Goal: Information Seeking & Learning: Learn about a topic

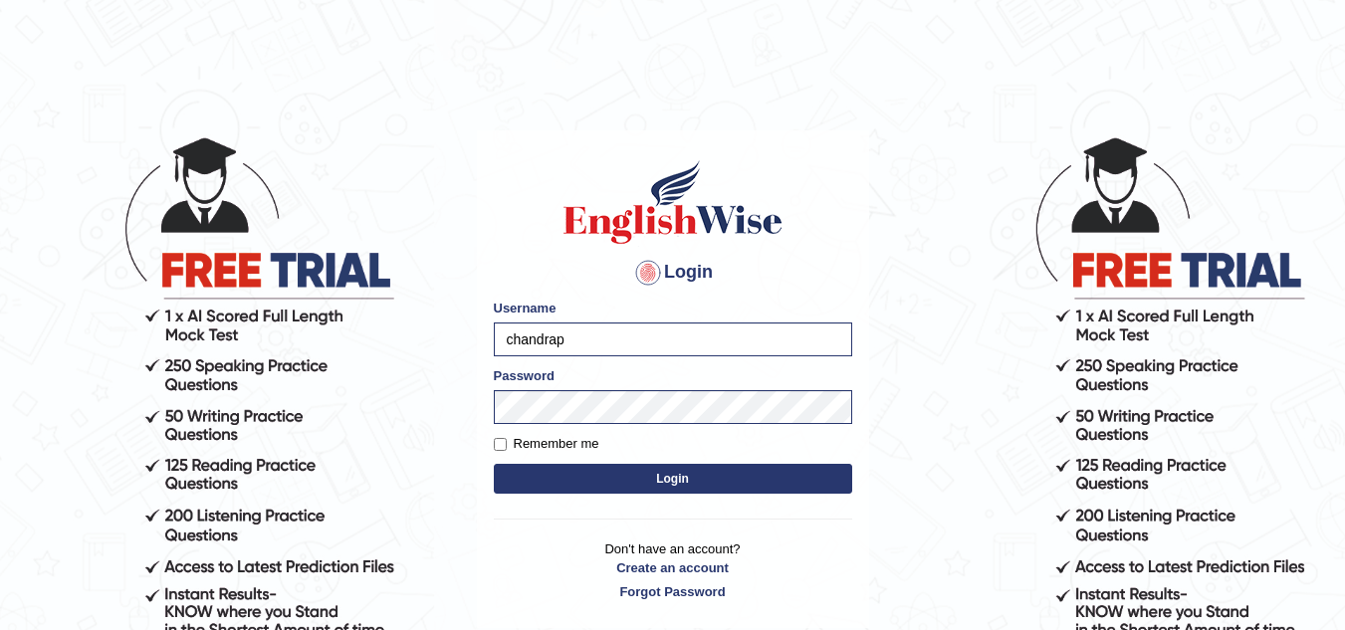
drag, startPoint x: 0, startPoint y: 0, endPoint x: 605, endPoint y: 485, distance: 775.5
click at [605, 485] on button "Login" at bounding box center [673, 479] width 358 height 30
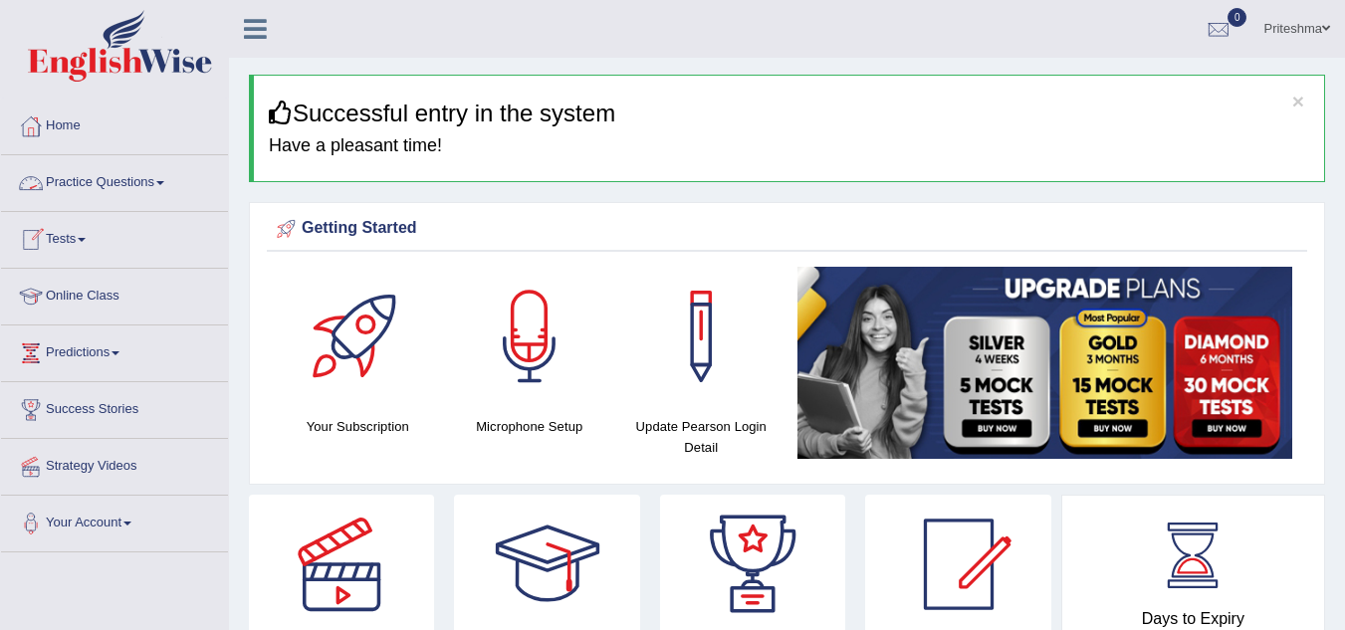
click at [158, 184] on link "Practice Questions" at bounding box center [114, 180] width 227 height 50
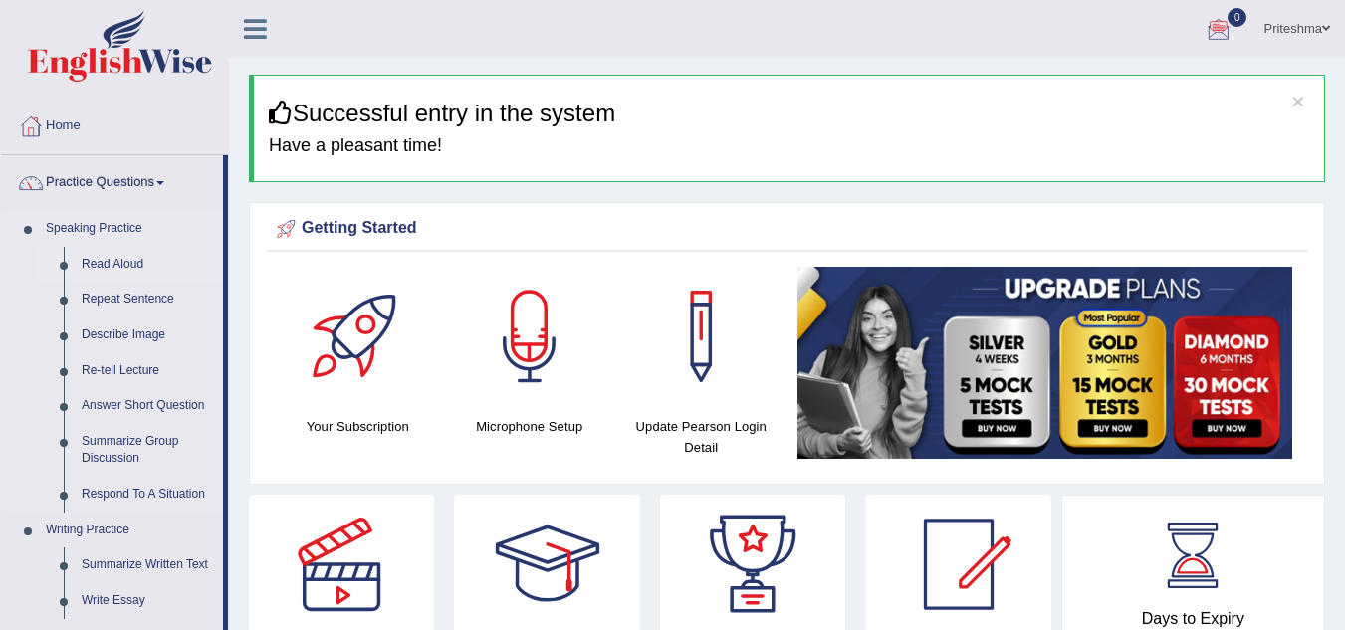
click at [98, 270] on link "Read Aloud" at bounding box center [148, 265] width 150 height 36
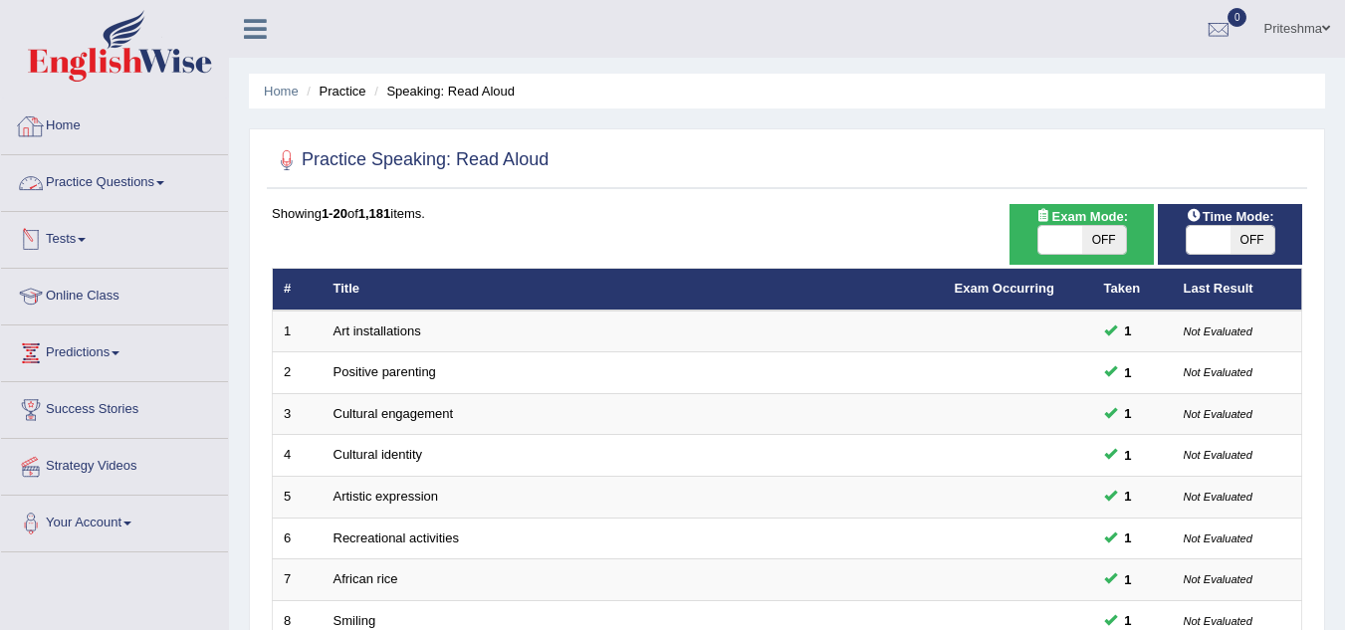
click at [188, 91] on div at bounding box center [114, 49] width 229 height 98
click at [181, 139] on link "Home" at bounding box center [114, 124] width 227 height 50
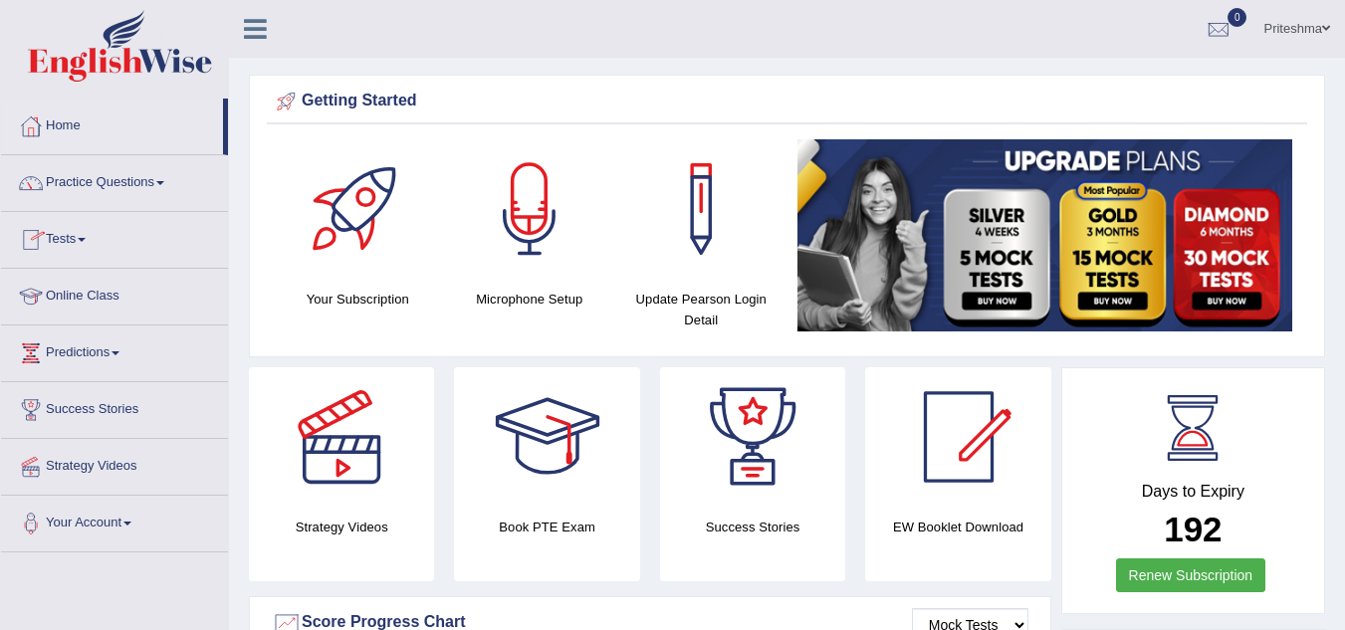
click at [71, 242] on link "Tests" at bounding box center [114, 237] width 227 height 50
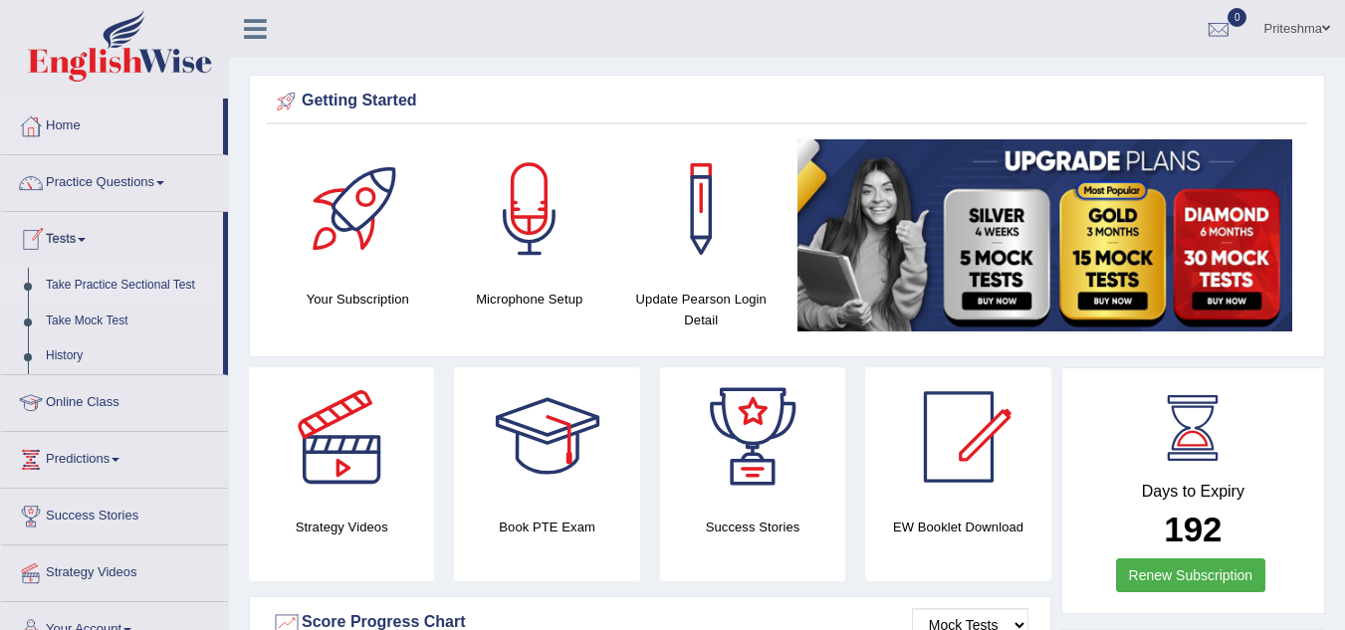
click at [144, 281] on link "Take Practice Sectional Test" at bounding box center [130, 286] width 186 height 36
